Goal: Task Accomplishment & Management: Complete application form

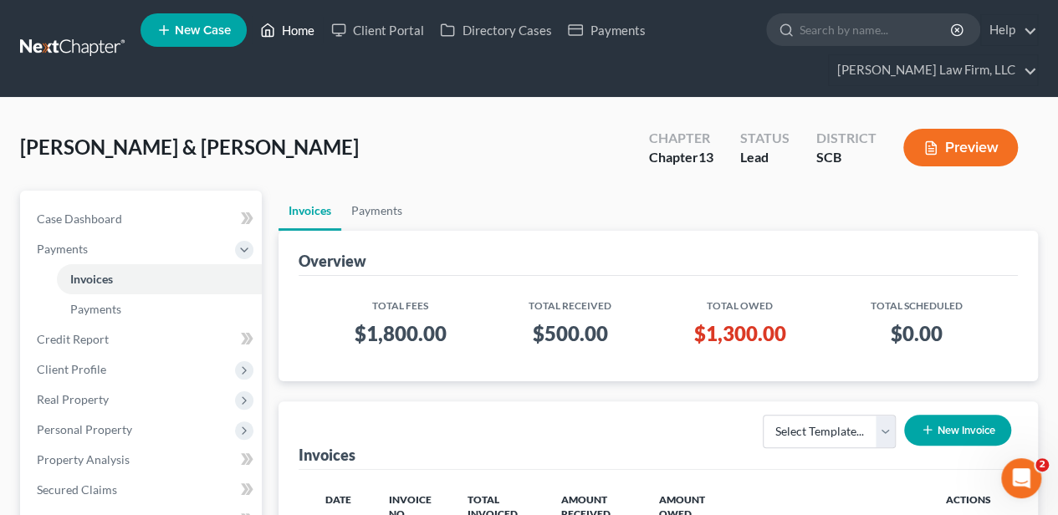
click at [295, 30] on link "Home" at bounding box center [287, 30] width 71 height 30
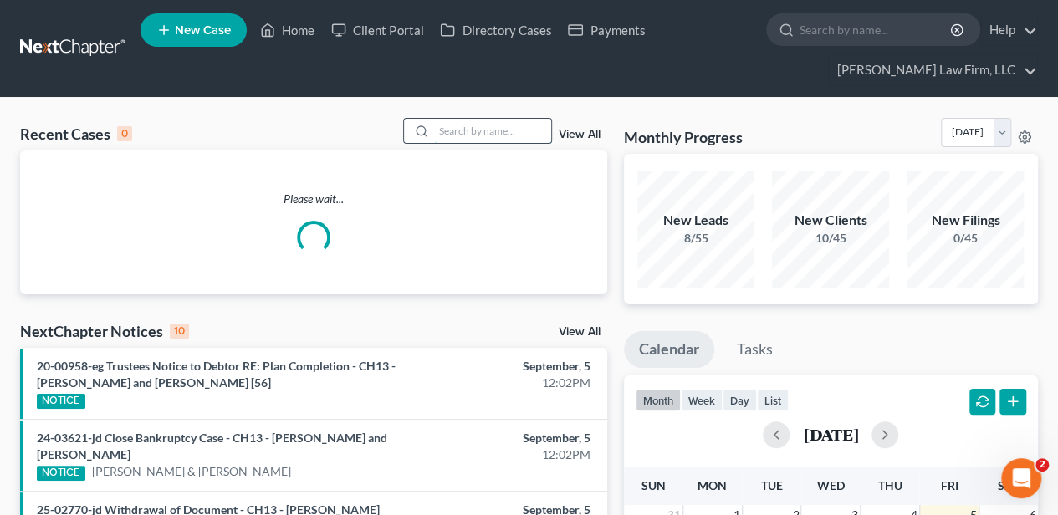
click at [498, 126] on input "search" at bounding box center [492, 131] width 117 height 24
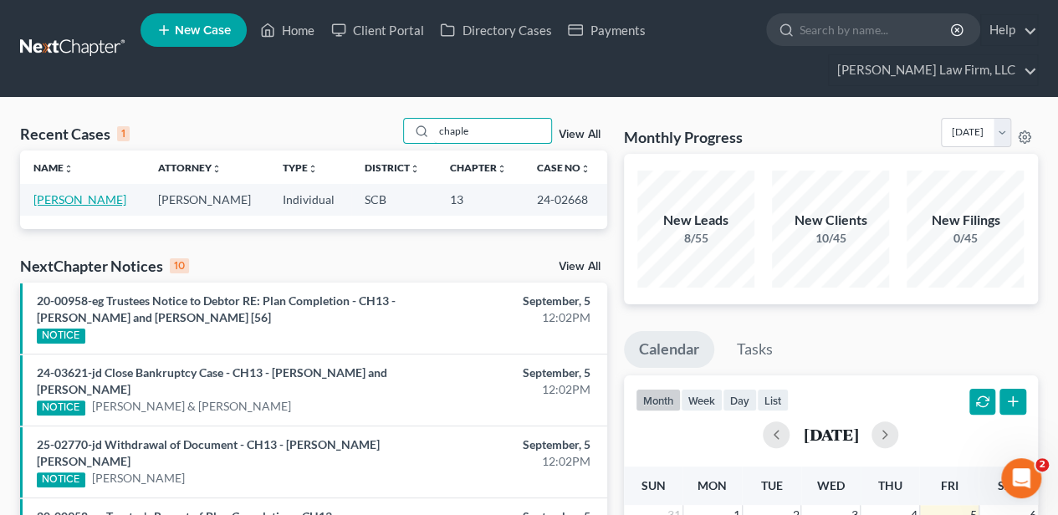
type input "chaple"
click at [73, 201] on link "[PERSON_NAME]" at bounding box center [79, 199] width 93 height 14
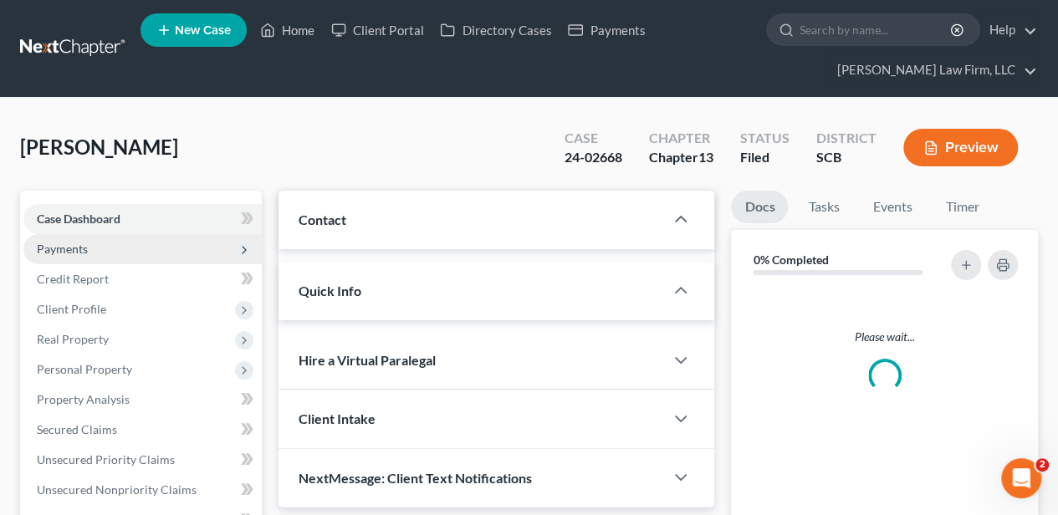
select select "2"
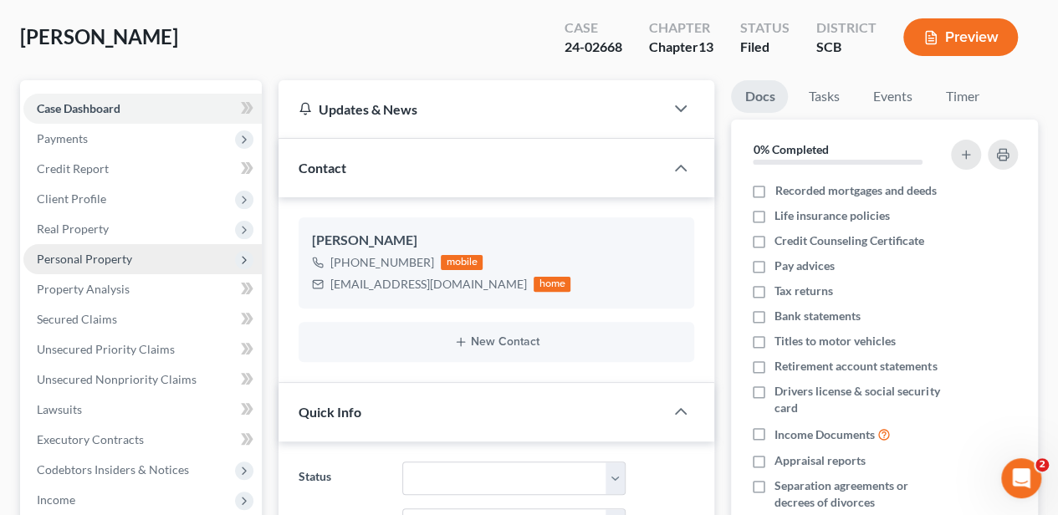
scroll to position [111, 0]
click at [104, 255] on span "Personal Property" at bounding box center [84, 258] width 95 height 14
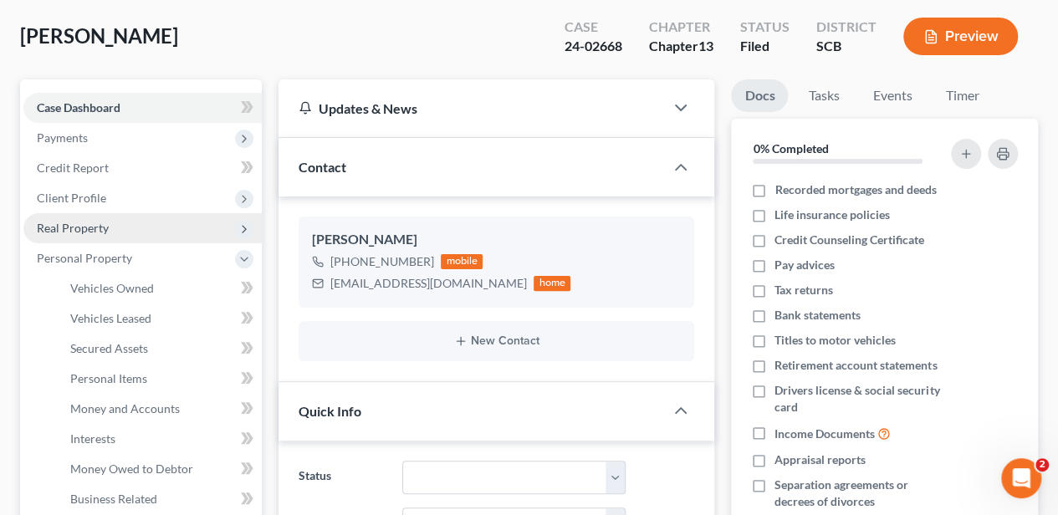
click at [103, 233] on span "Real Property" at bounding box center [142, 228] width 238 height 30
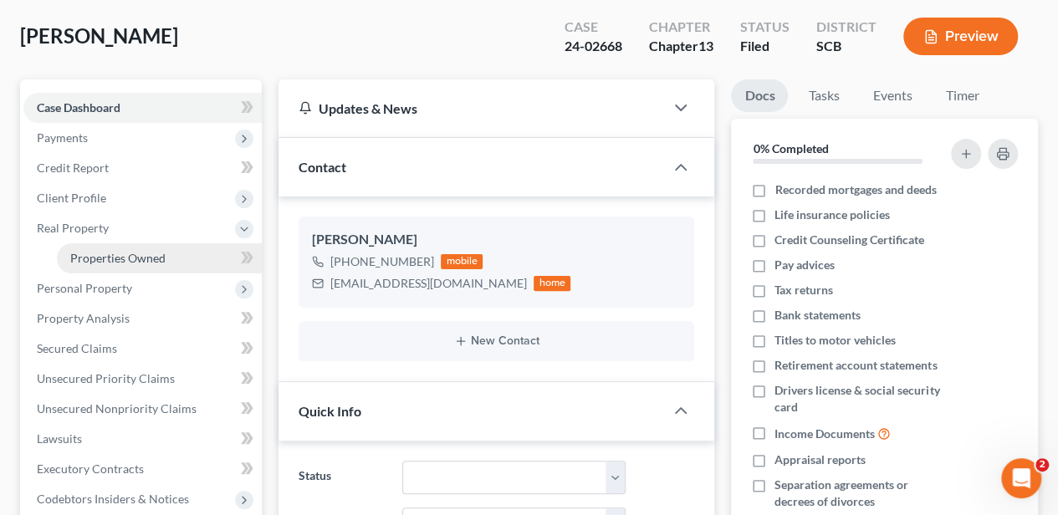
click at [108, 247] on link "Properties Owned" at bounding box center [159, 258] width 205 height 30
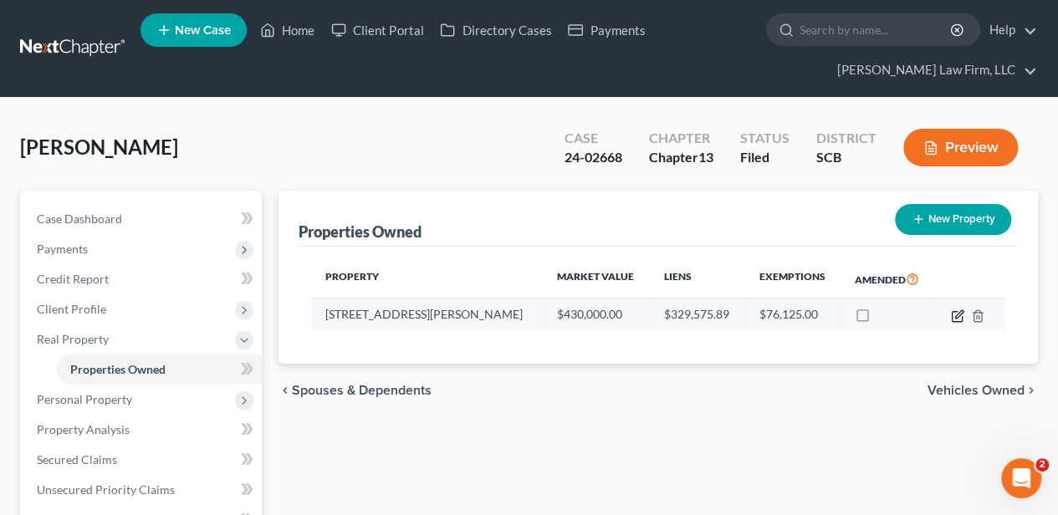
click at [955, 314] on icon "button" at bounding box center [957, 316] width 13 height 13
select select "42"
select select "3"
select select "1"
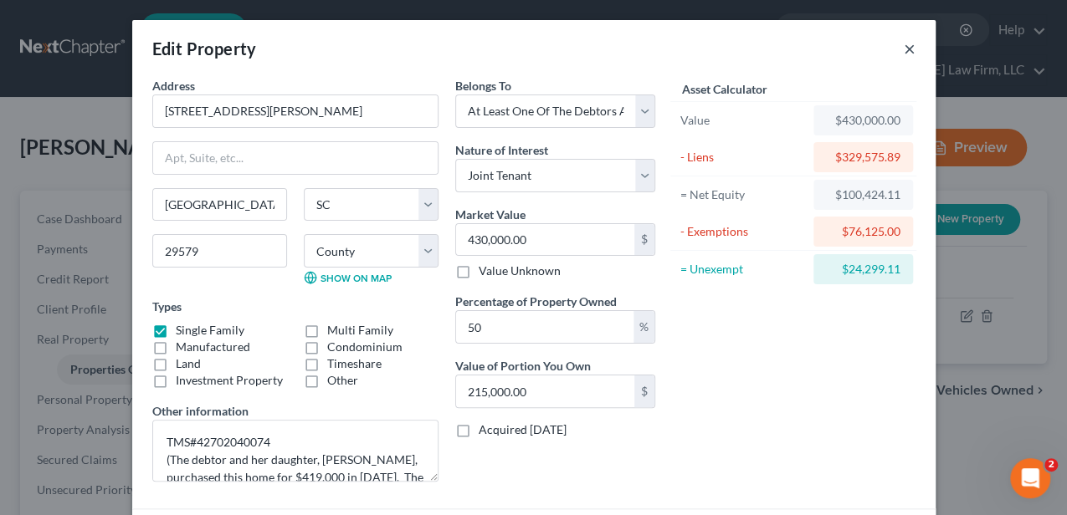
click at [904, 46] on button "×" at bounding box center [910, 48] width 12 height 20
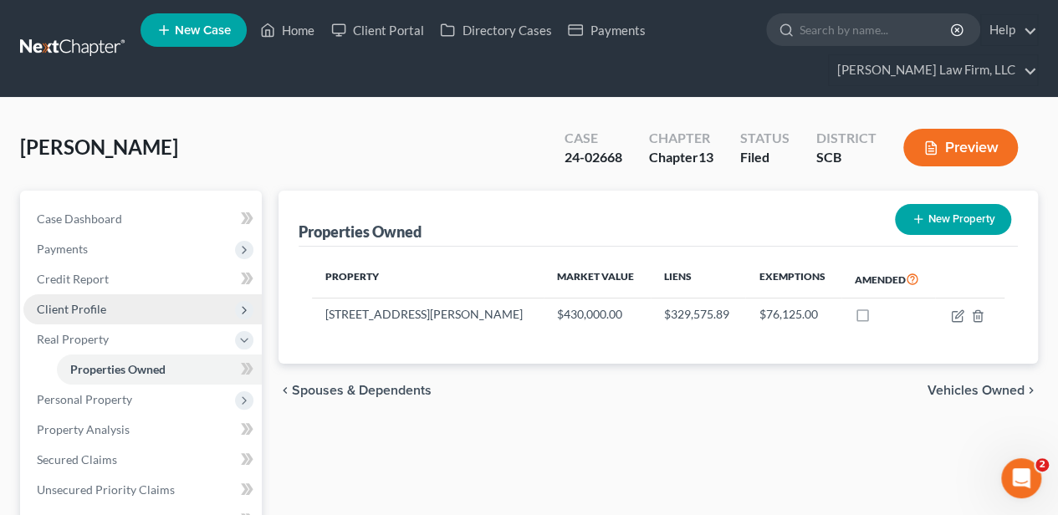
click at [120, 315] on span "Client Profile" at bounding box center [142, 310] width 238 height 30
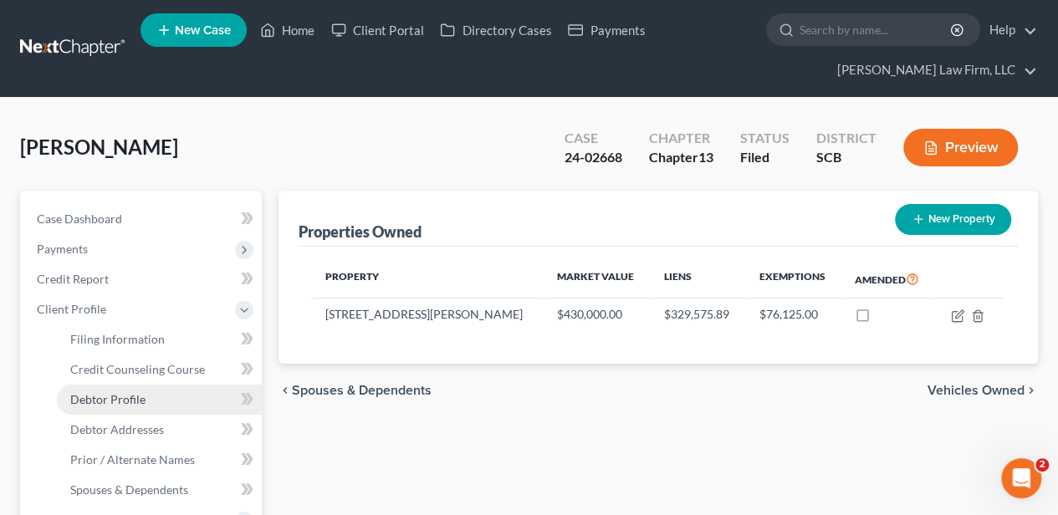
click at [132, 404] on span "Debtor Profile" at bounding box center [107, 399] width 75 height 14
select select "0"
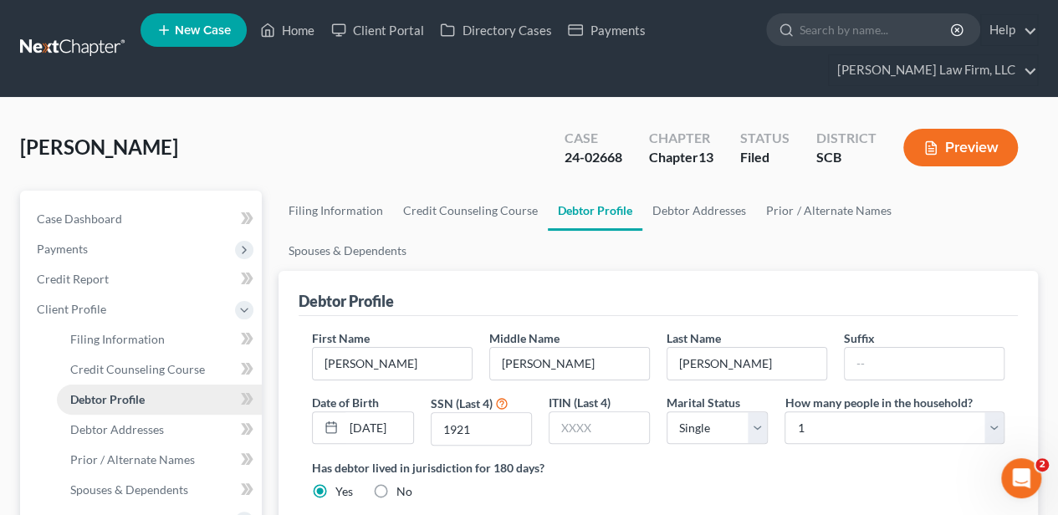
radio input "true"
click at [694, 208] on link "Debtor Addresses" at bounding box center [700, 211] width 114 height 40
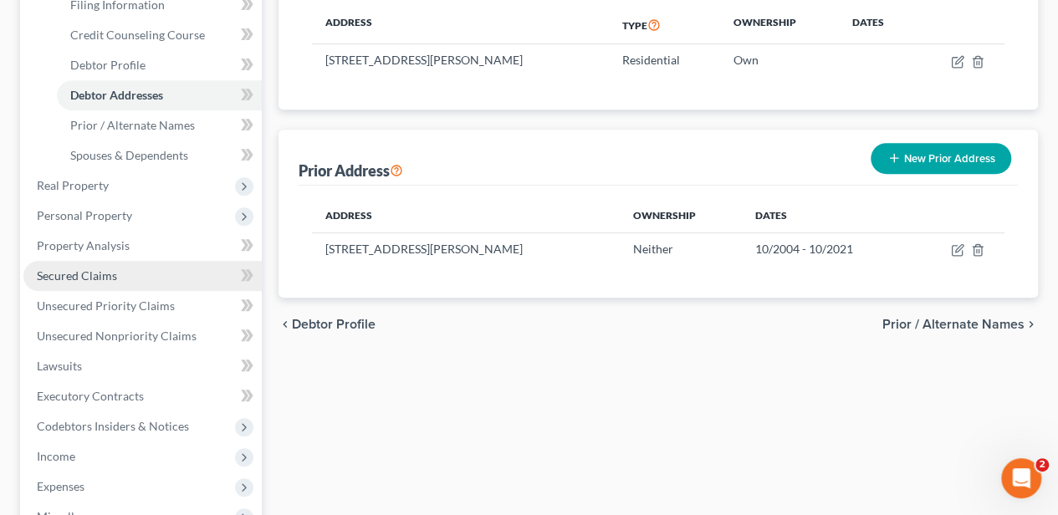
click at [79, 276] on span "Secured Claims" at bounding box center [77, 276] width 80 height 14
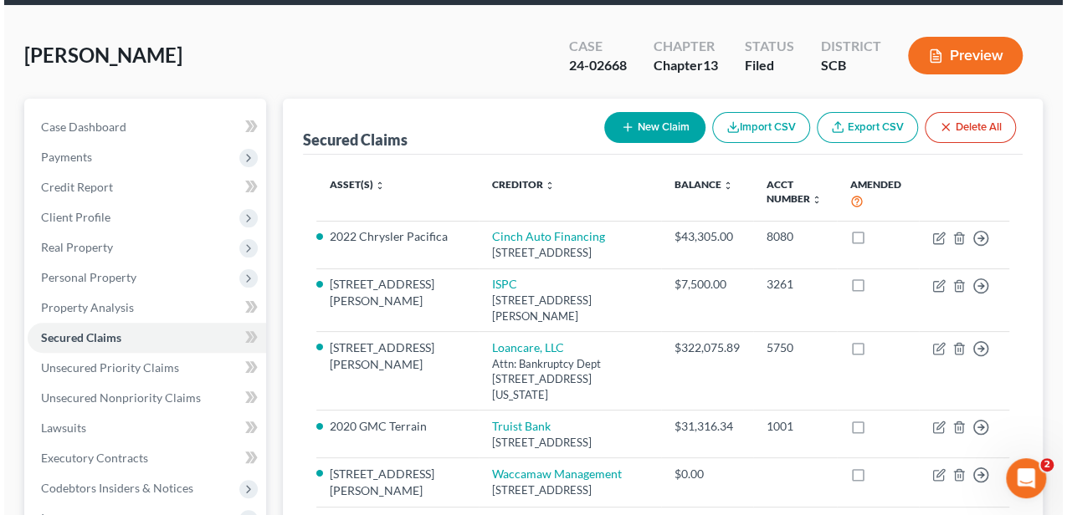
scroll to position [111, 0]
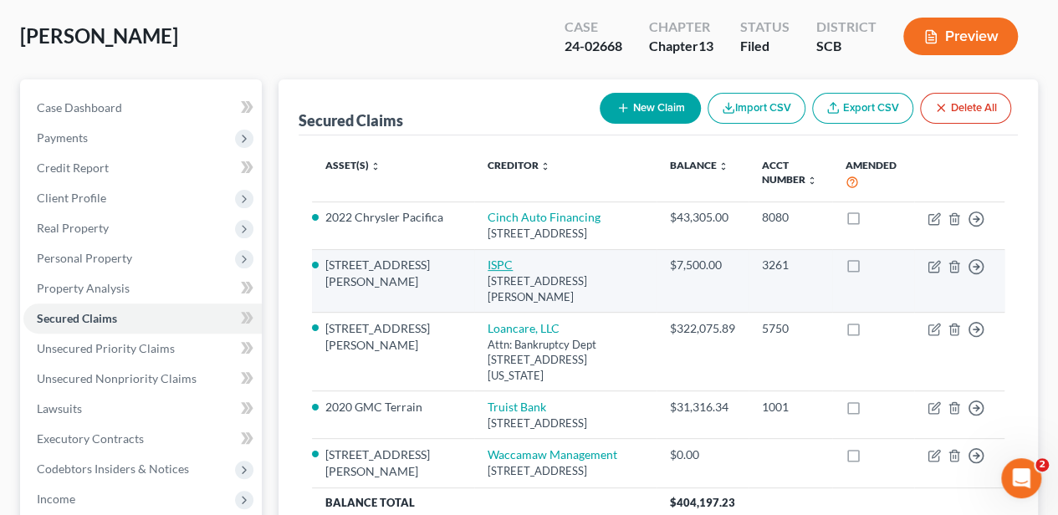
click at [488, 259] on link "ISPC" at bounding box center [500, 265] width 25 height 14
select select "9"
select select "0"
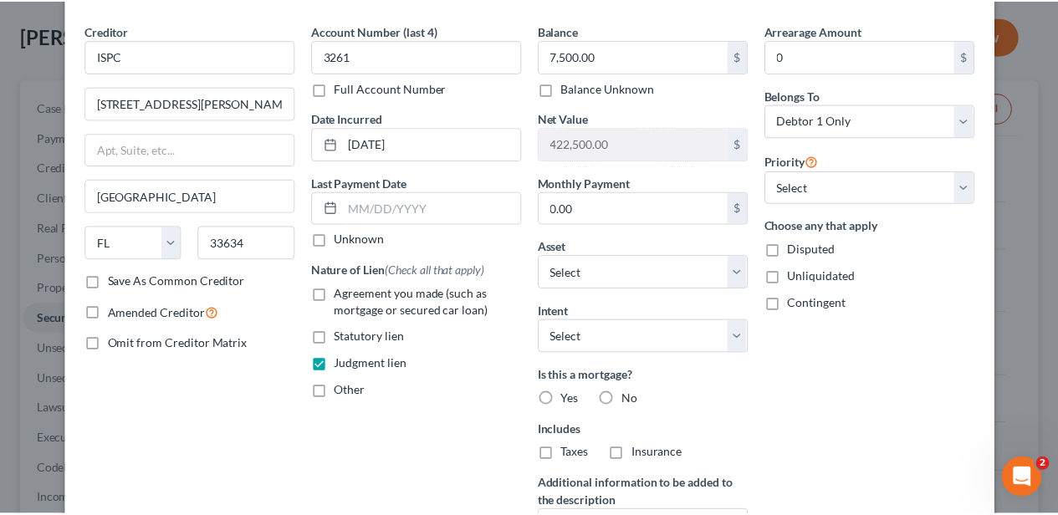
scroll to position [0, 0]
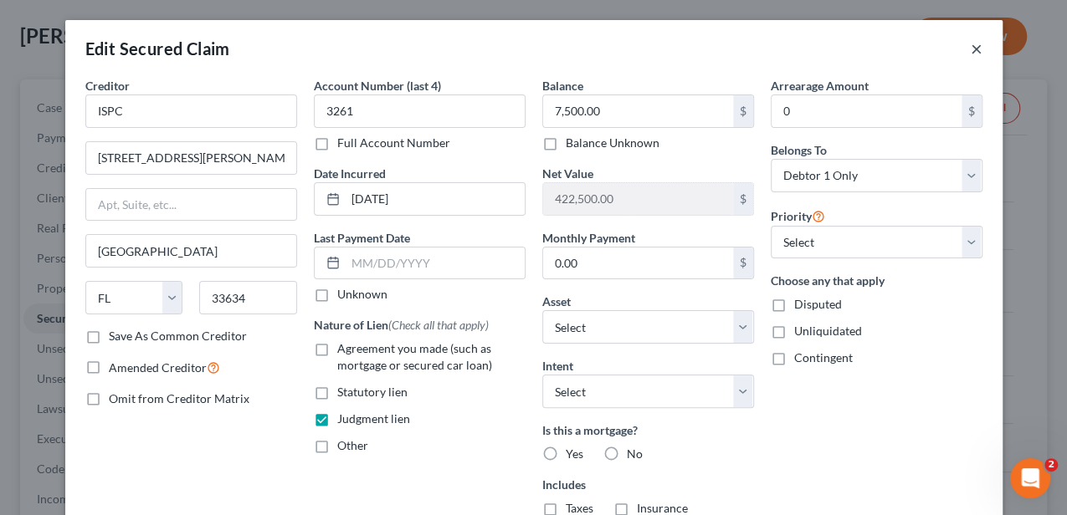
click at [971, 45] on button "×" at bounding box center [977, 48] width 12 height 20
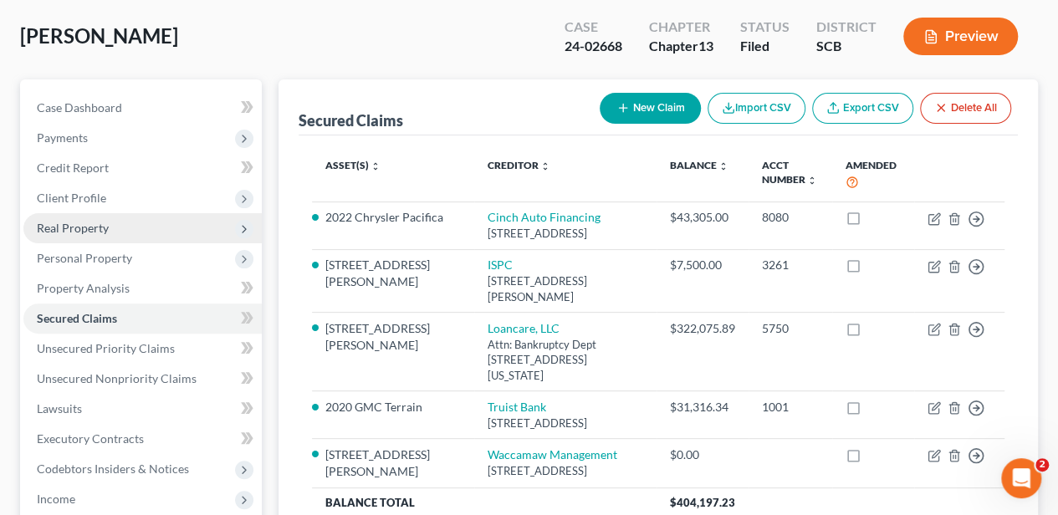
click at [86, 223] on span "Real Property" at bounding box center [73, 228] width 72 height 14
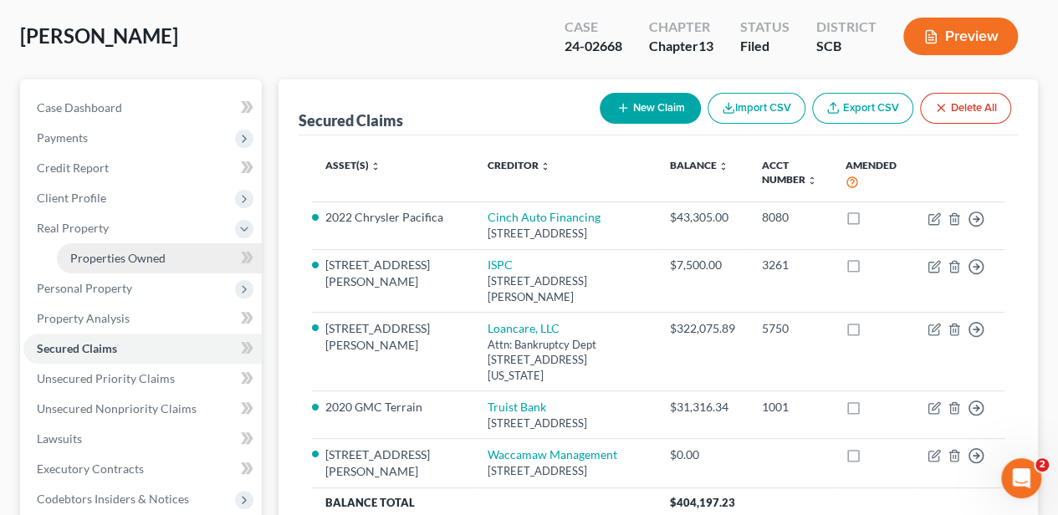
click at [105, 265] on link "Properties Owned" at bounding box center [159, 258] width 205 height 30
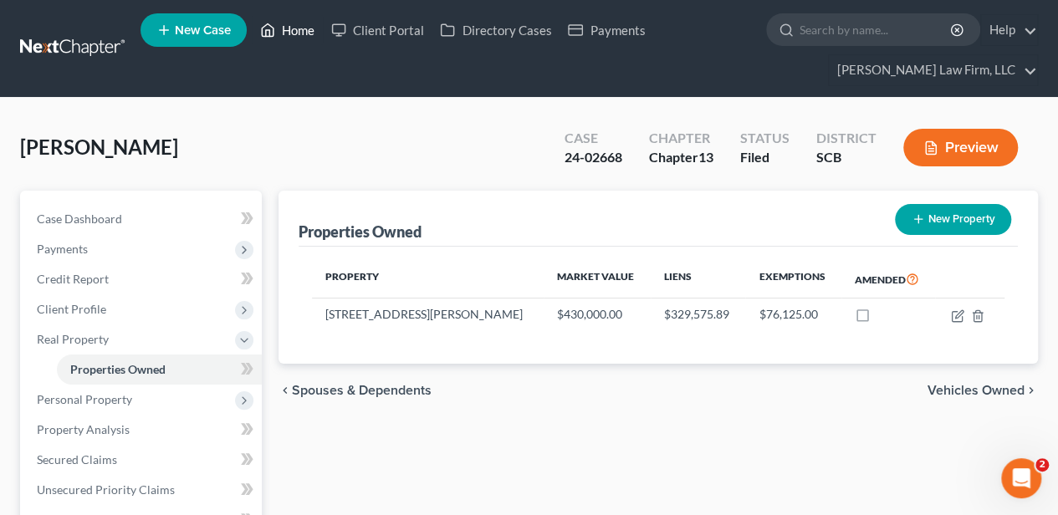
drag, startPoint x: 301, startPoint y: 33, endPoint x: 321, endPoint y: 41, distance: 21.8
click at [301, 33] on link "Home" at bounding box center [287, 30] width 71 height 30
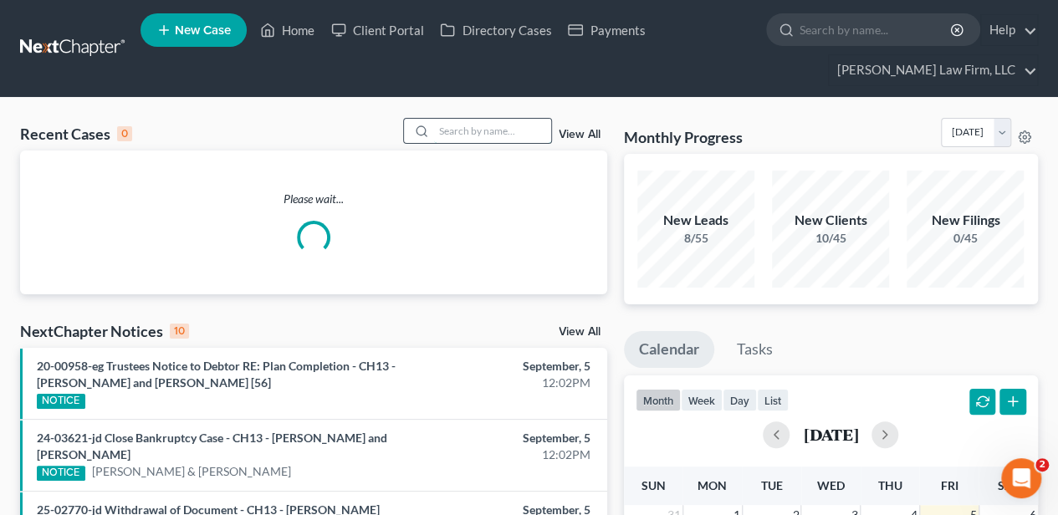
click at [462, 132] on input "search" at bounding box center [492, 131] width 117 height 24
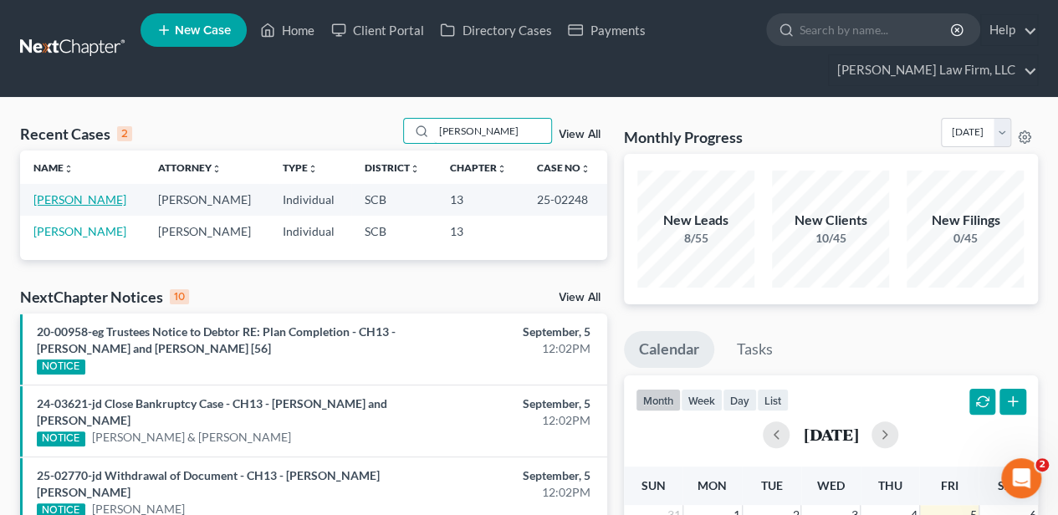
type input "[PERSON_NAME]"
click at [78, 197] on link "[PERSON_NAME]" at bounding box center [79, 199] width 93 height 14
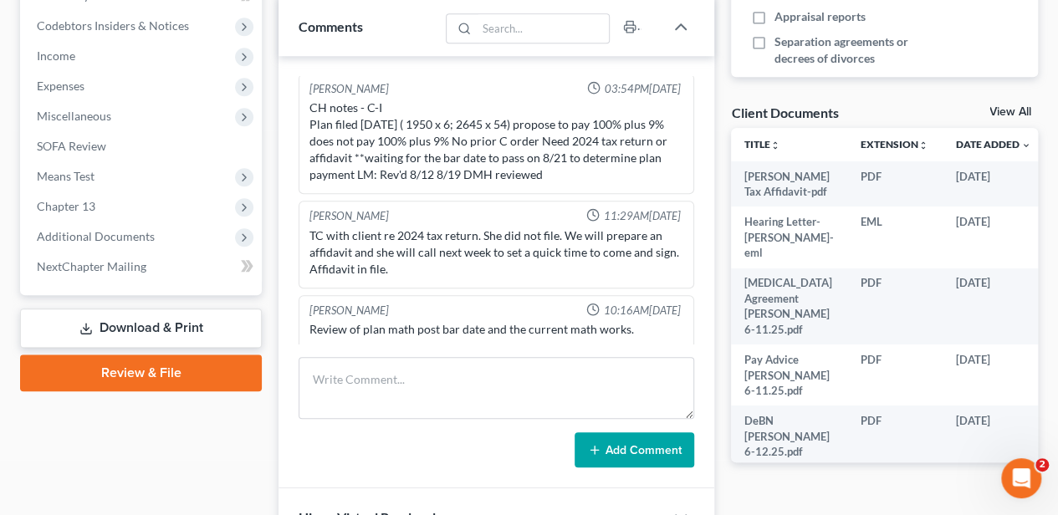
scroll to position [557, 0]
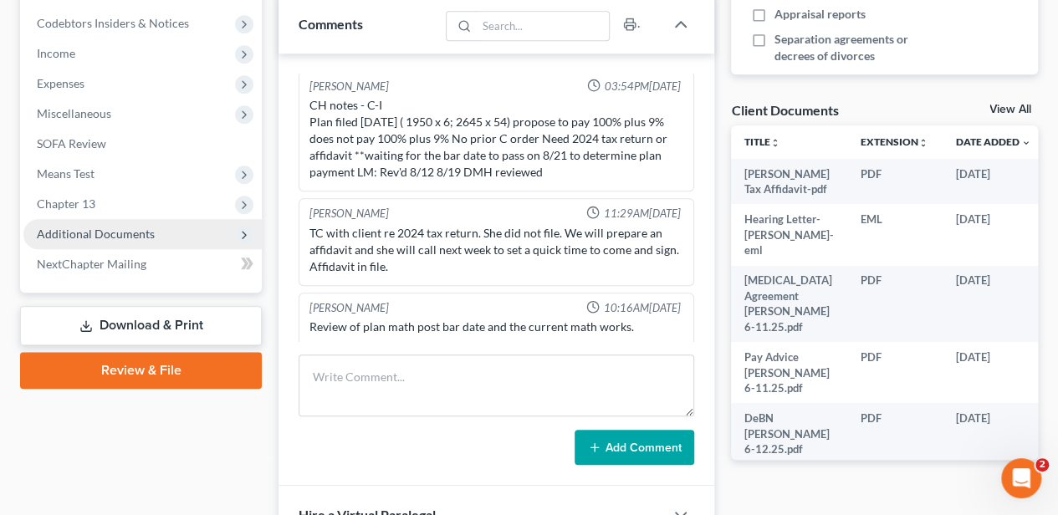
click at [131, 238] on span "Additional Documents" at bounding box center [96, 234] width 118 height 14
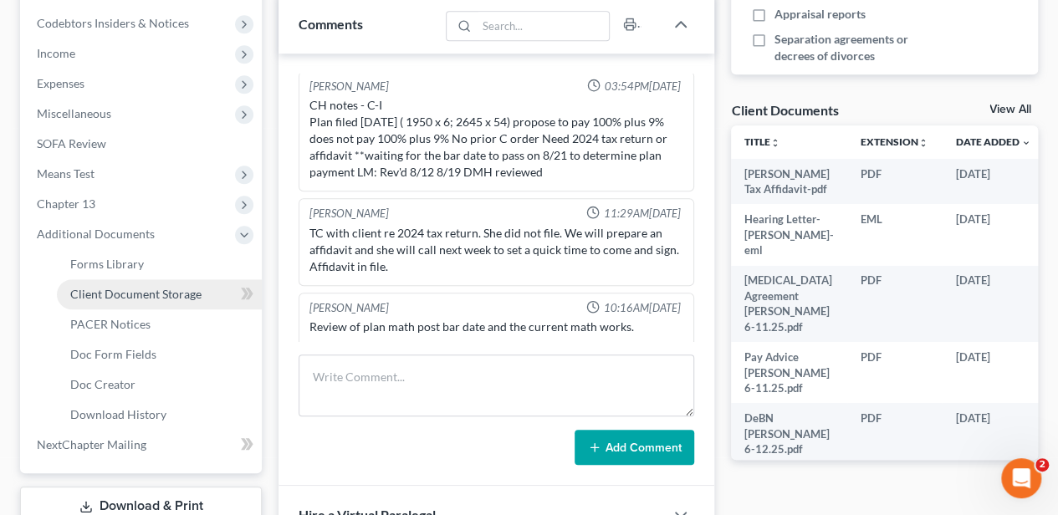
click at [131, 290] on span "Client Document Storage" at bounding box center [135, 294] width 131 height 14
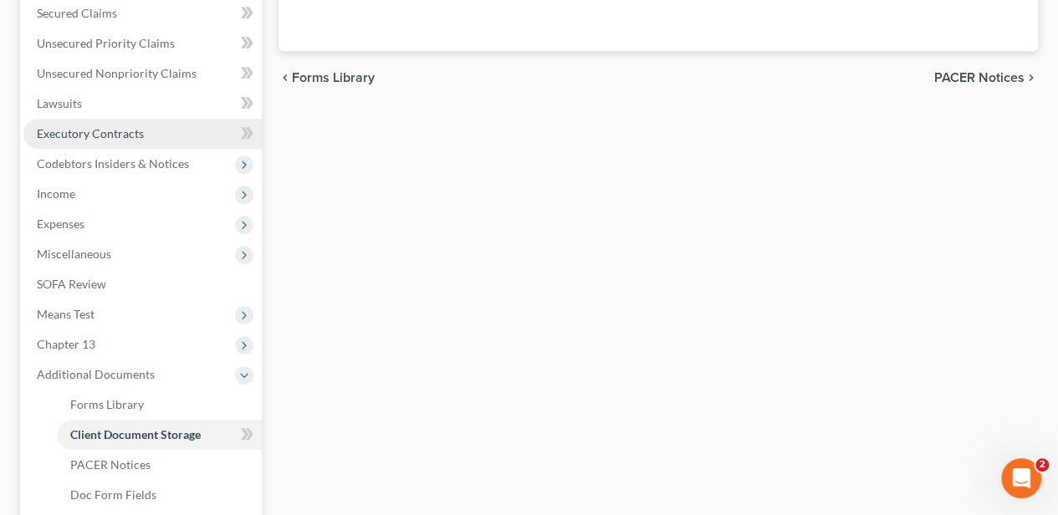
select select "6"
select select "16"
select select "15"
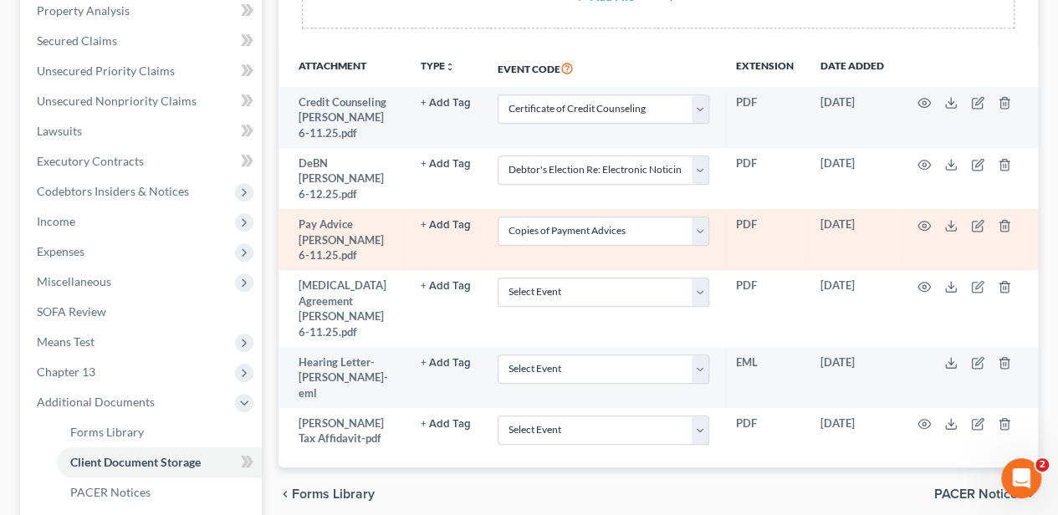
scroll to position [390, 0]
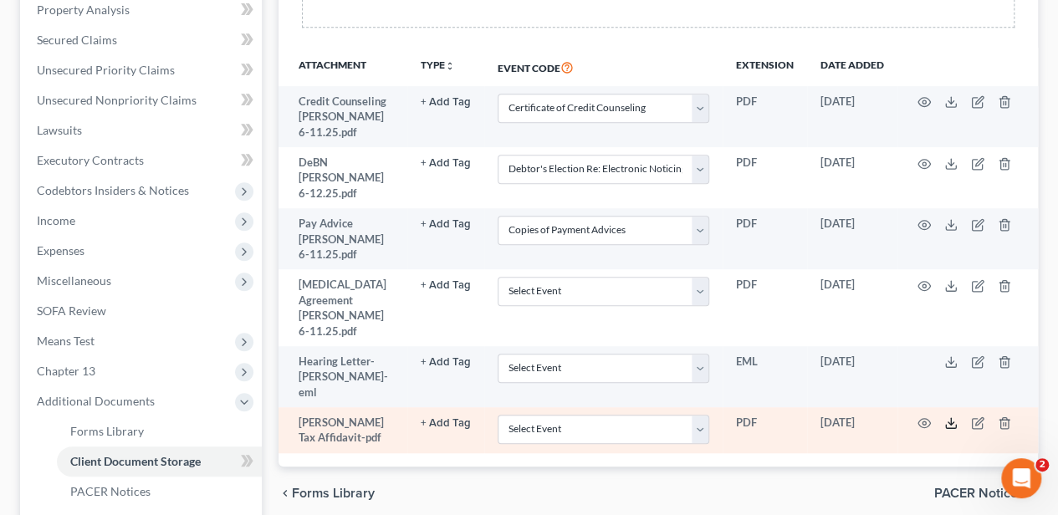
click at [947, 417] on icon at bounding box center [951, 423] width 13 height 13
